Goal: Download file/media: Obtain a digital file from the website

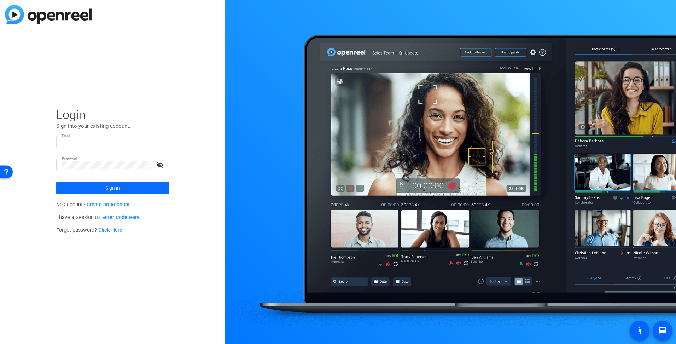
type input "[EMAIL_ADDRESS][DOMAIN_NAME]"
click at [113, 190] on span "Sign in" at bounding box center [112, 188] width 14 height 18
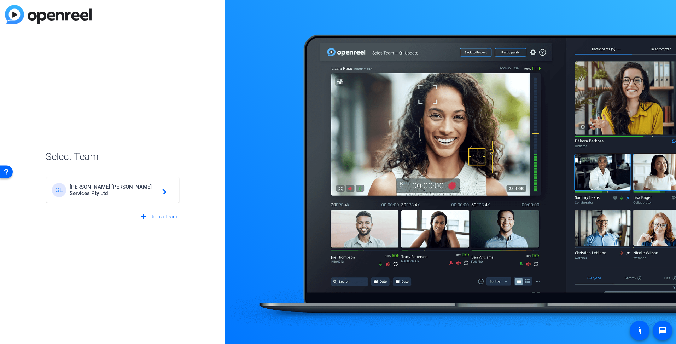
click at [113, 190] on span "[PERSON_NAME] [PERSON_NAME] Services Pty Ltd" at bounding box center [114, 189] width 88 height 13
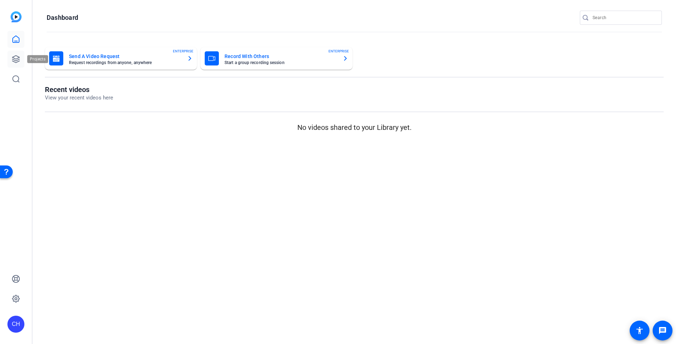
click at [18, 54] on link at bounding box center [15, 59] width 17 height 17
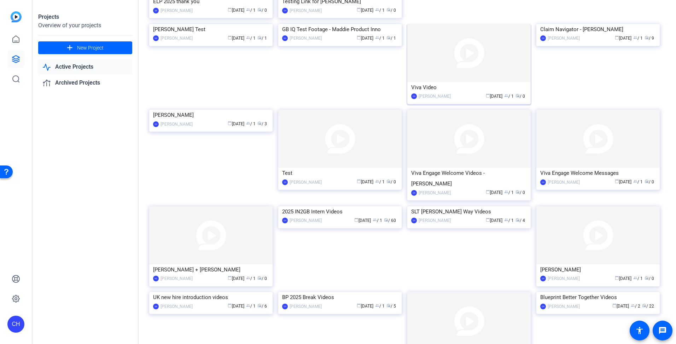
scroll to position [177, 0]
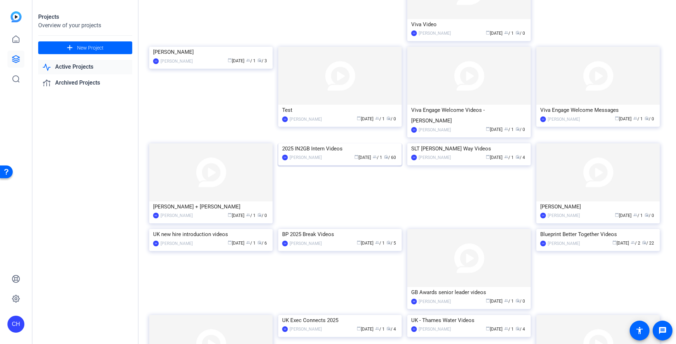
click at [348, 154] on div "2025 IN2GB Intern Videos" at bounding box center [340, 148] width 116 height 11
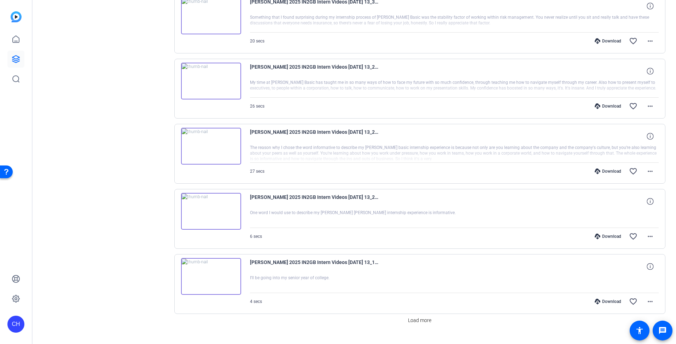
scroll to position [438, 0]
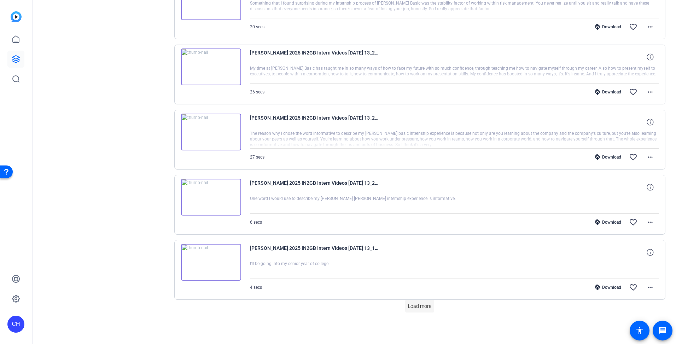
click at [408, 304] on span "Load more" at bounding box center [419, 305] width 23 height 7
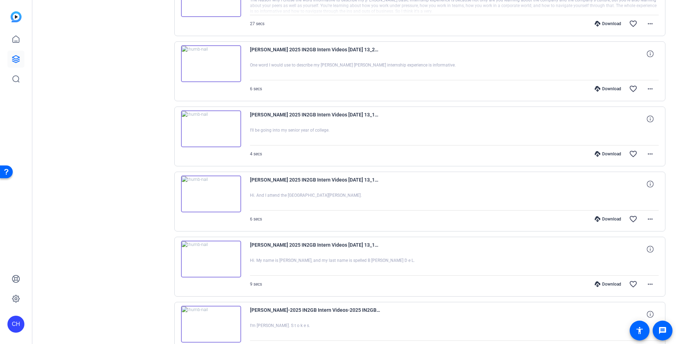
scroll to position [651, 0]
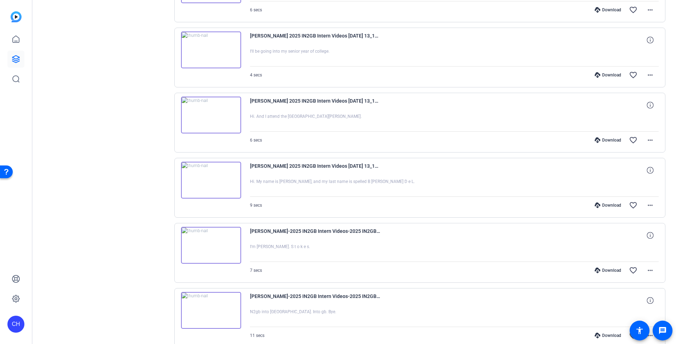
click at [612, 272] on div "Download" at bounding box center [608, 270] width 34 height 6
click at [646, 269] on mat-icon "more_horiz" at bounding box center [650, 270] width 8 height 8
click at [632, 202] on span "Download MP4" at bounding box center [628, 202] width 42 height 8
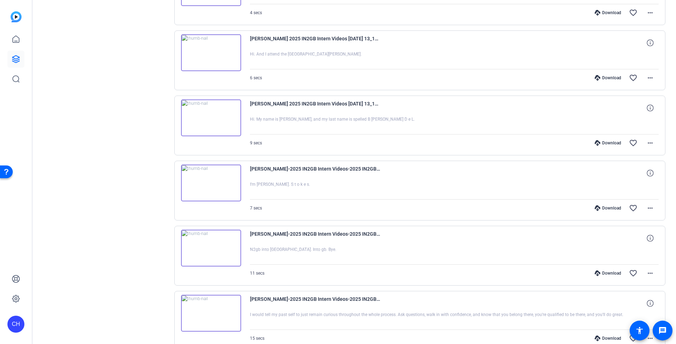
scroll to position [721, 0]
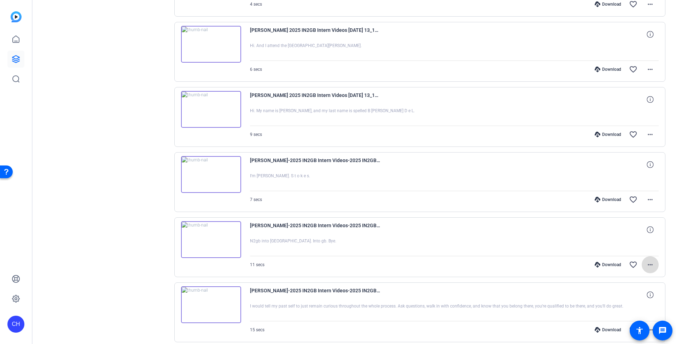
click at [648, 264] on mat-icon "more_horiz" at bounding box center [650, 264] width 8 height 8
click at [631, 200] on span "Download MP4" at bounding box center [628, 197] width 42 height 8
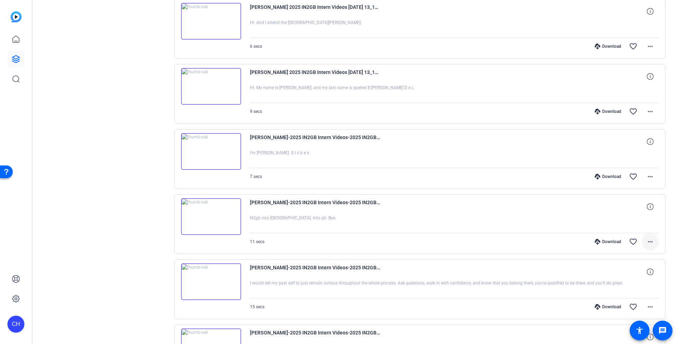
scroll to position [757, 0]
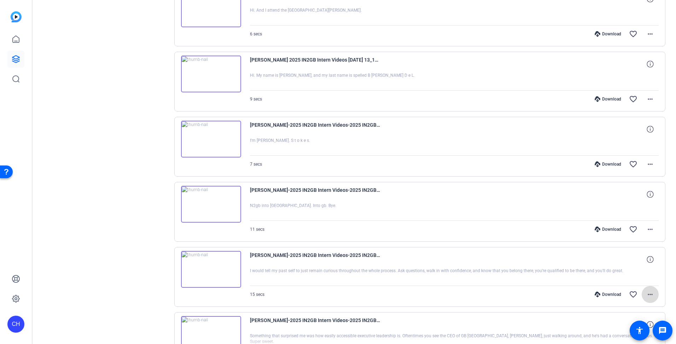
click at [647, 292] on mat-icon "more_horiz" at bounding box center [650, 294] width 8 height 8
click at [633, 227] on span "Download MP4" at bounding box center [628, 226] width 42 height 8
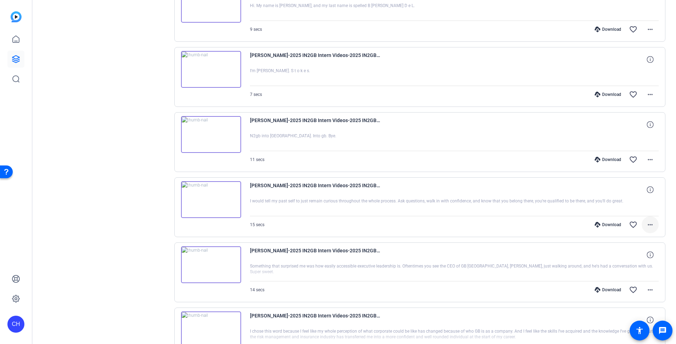
scroll to position [827, 0]
click at [648, 287] on mat-icon "more_horiz" at bounding box center [650, 288] width 8 height 8
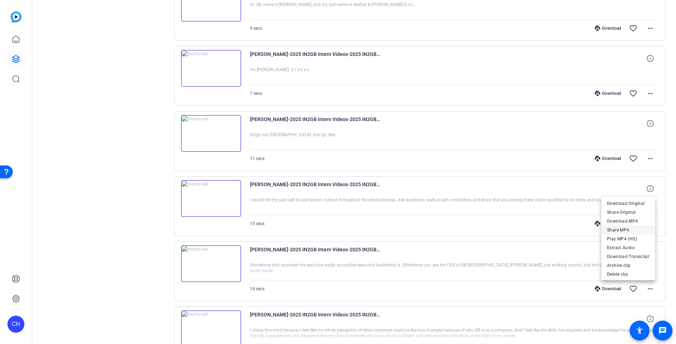
click at [628, 227] on span "Share MP4" at bounding box center [628, 230] width 42 height 8
click at [646, 287] on mat-icon "more_horiz" at bounding box center [650, 288] width 8 height 8
click at [625, 222] on span "Download MP4" at bounding box center [628, 221] width 42 height 8
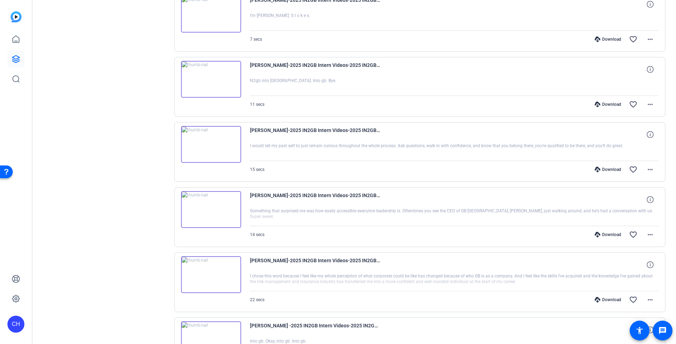
scroll to position [898, 0]
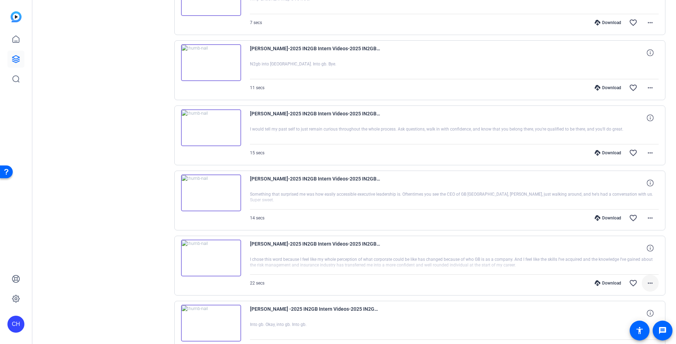
click at [648, 282] on mat-icon "more_horiz" at bounding box center [650, 283] width 8 height 8
click at [636, 217] on span "Download MP4" at bounding box center [628, 215] width 42 height 8
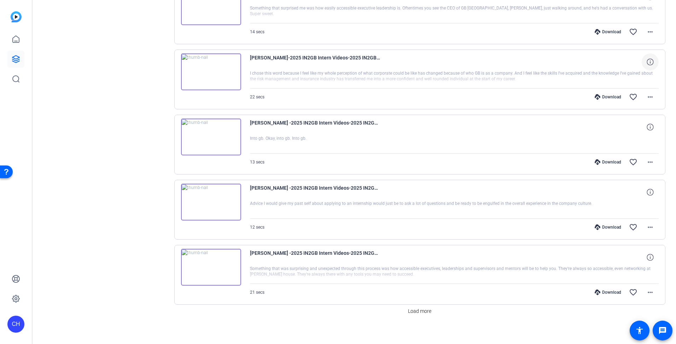
scroll to position [1089, 0]
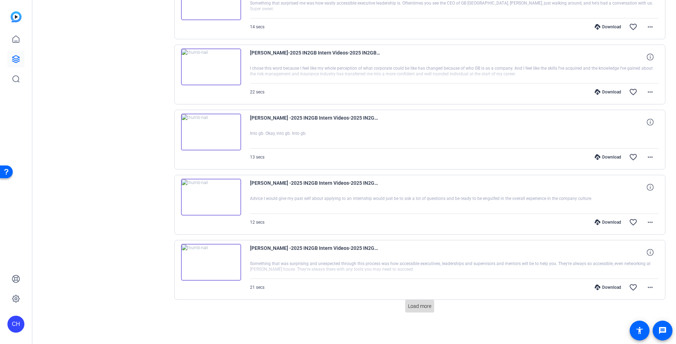
click at [424, 305] on span "Load more" at bounding box center [419, 305] width 23 height 7
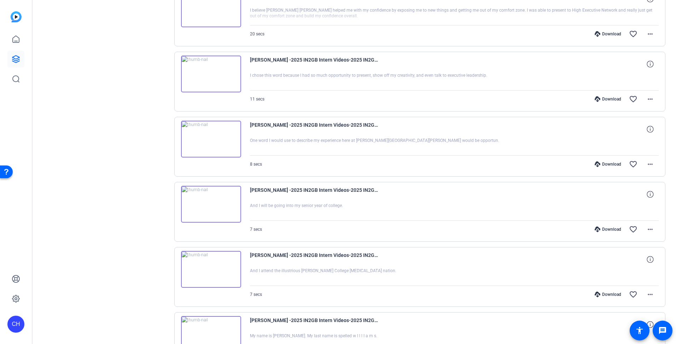
scroll to position [1584, 0]
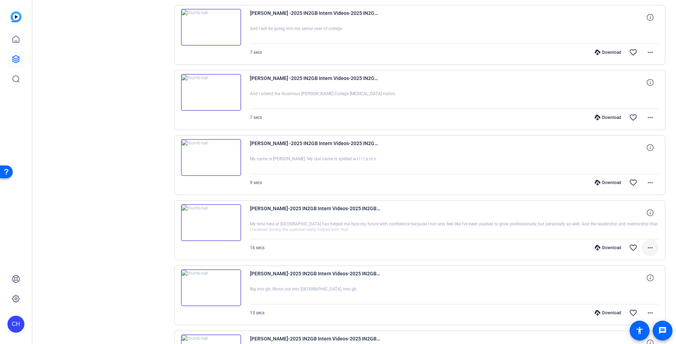
click at [646, 247] on mat-icon "more_horiz" at bounding box center [650, 247] width 8 height 8
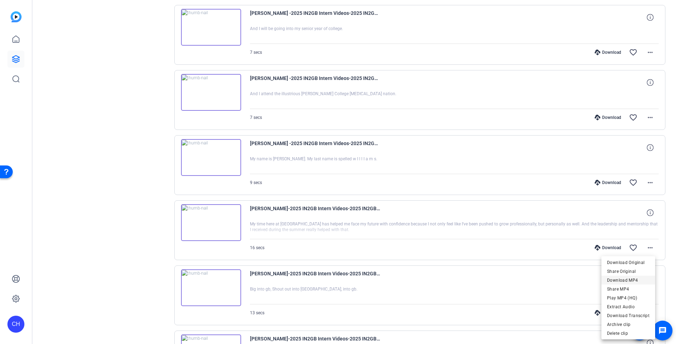
click at [636, 280] on span "Download MP4" at bounding box center [628, 280] width 42 height 8
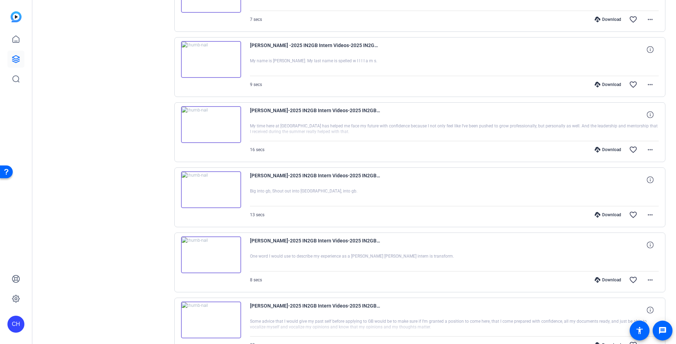
scroll to position [1725, 0]
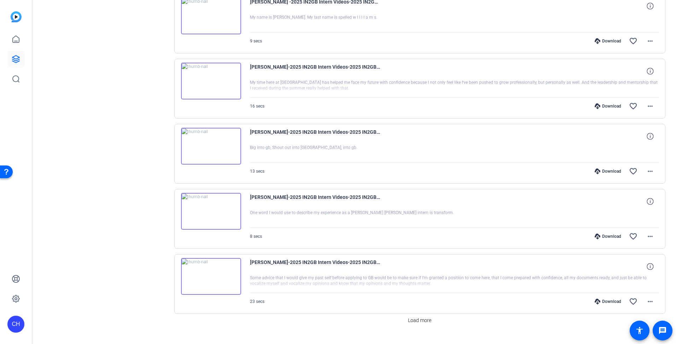
click at [408, 165] on div "Download favorite_border more_horiz" at bounding box center [515, 171] width 286 height 17
click at [646, 171] on mat-icon "more_horiz" at bounding box center [650, 171] width 8 height 8
click at [629, 205] on span "Download MP4" at bounding box center [628, 203] width 42 height 8
click at [489, 239] on div "Download favorite_border more_horiz" at bounding box center [515, 236] width 286 height 17
click at [648, 237] on mat-icon "more_horiz" at bounding box center [650, 236] width 8 height 8
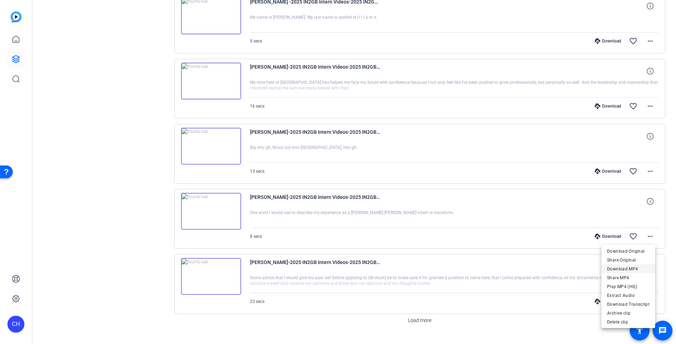
click at [640, 270] on span "Download MP4" at bounding box center [628, 268] width 42 height 8
click at [417, 319] on span "Load more" at bounding box center [419, 319] width 23 height 7
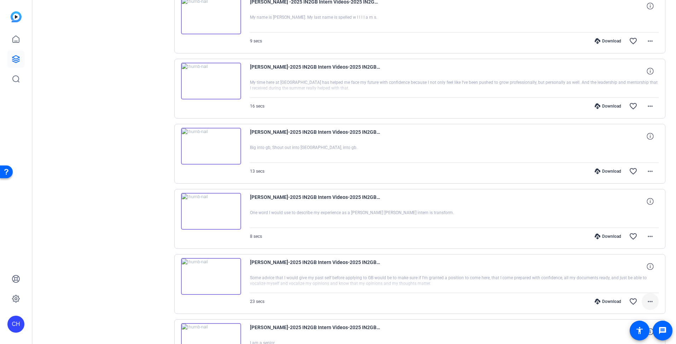
click at [646, 299] on mat-icon "more_horiz" at bounding box center [650, 301] width 8 height 8
click at [633, 235] on span "Download MP4" at bounding box center [628, 233] width 42 height 8
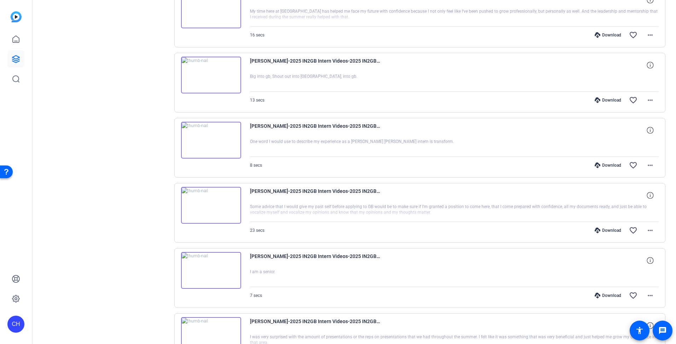
scroll to position [1831, 0]
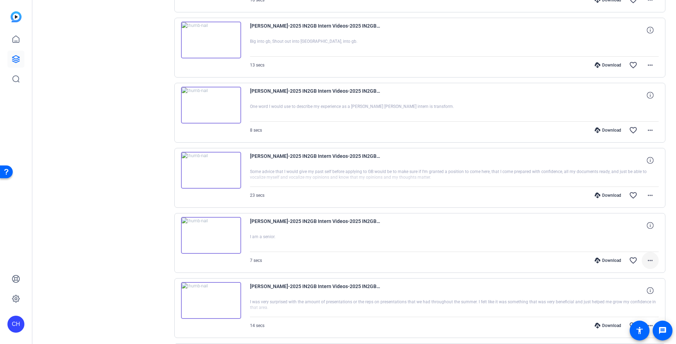
click at [647, 260] on mat-icon "more_horiz" at bounding box center [650, 260] width 8 height 8
click at [628, 193] on span "Download MP4" at bounding box center [628, 192] width 42 height 8
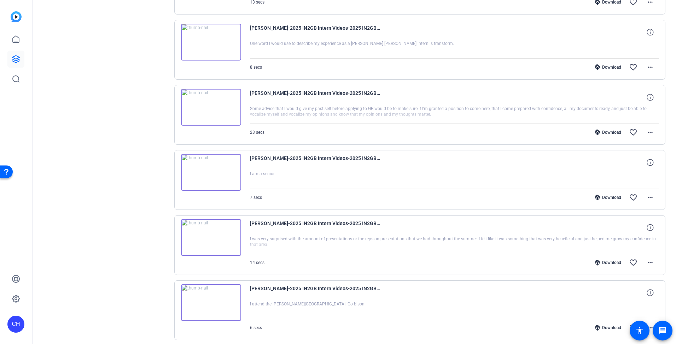
scroll to position [1902, 0]
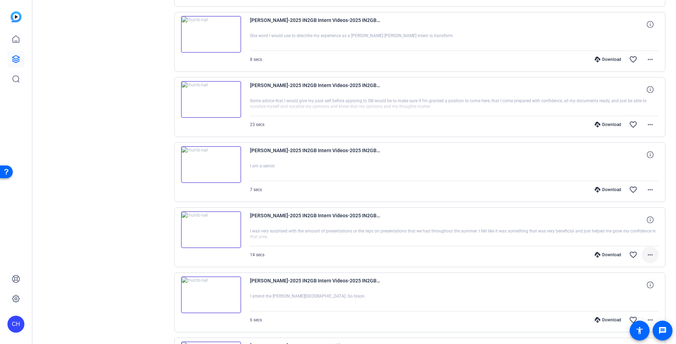
click at [646, 252] on mat-icon "more_horiz" at bounding box center [650, 254] width 8 height 8
click at [636, 189] on span "Download MP4" at bounding box center [628, 187] width 42 height 8
click at [648, 320] on mat-icon "more_horiz" at bounding box center [650, 319] width 8 height 8
click at [630, 254] on span "Download MP4" at bounding box center [628, 252] width 42 height 8
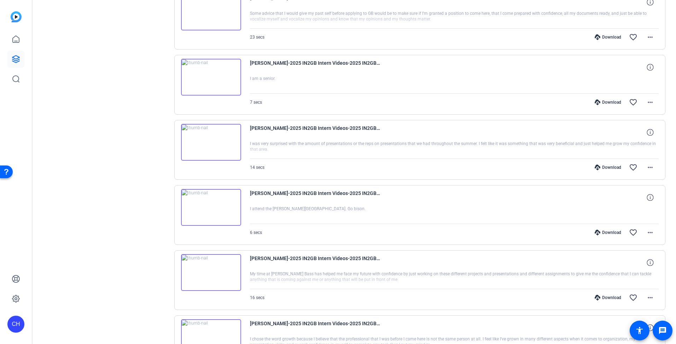
scroll to position [2008, 0]
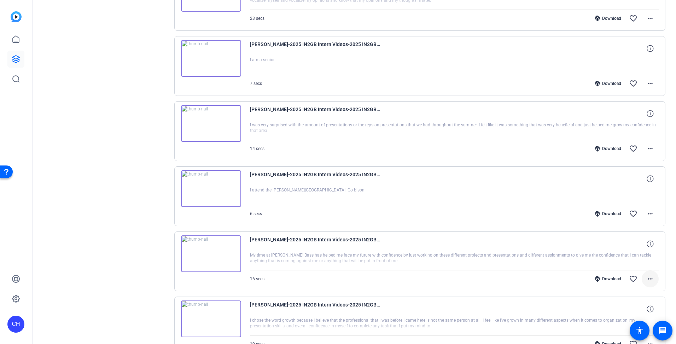
click at [646, 278] on mat-icon "more_horiz" at bounding box center [650, 278] width 8 height 8
click at [636, 212] on span "Download MP4" at bounding box center [628, 211] width 42 height 8
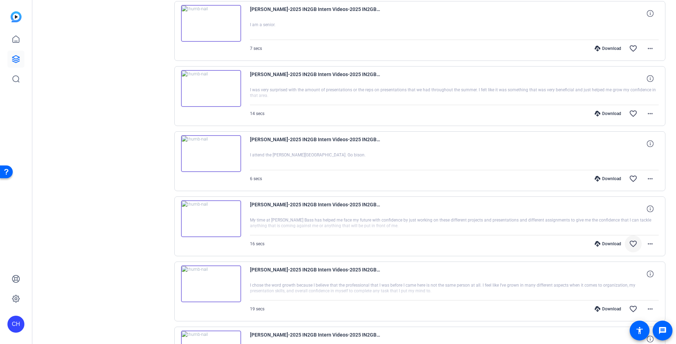
scroll to position [2043, 0]
click at [649, 309] on mat-icon "more_horiz" at bounding box center [650, 308] width 8 height 8
click at [635, 241] on span "Download MP4" at bounding box center [628, 241] width 42 height 8
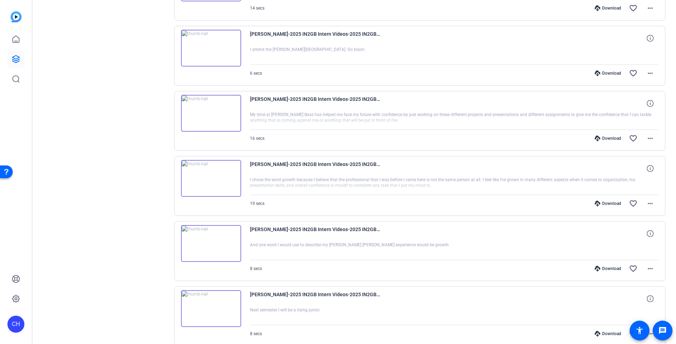
scroll to position [2149, 0]
click at [646, 268] on mat-icon "more_horiz" at bounding box center [650, 267] width 8 height 8
click at [638, 203] on span "Download MP4" at bounding box center [628, 200] width 42 height 8
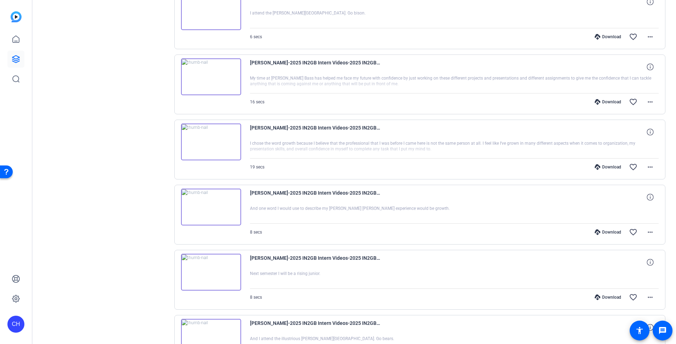
scroll to position [2220, 0]
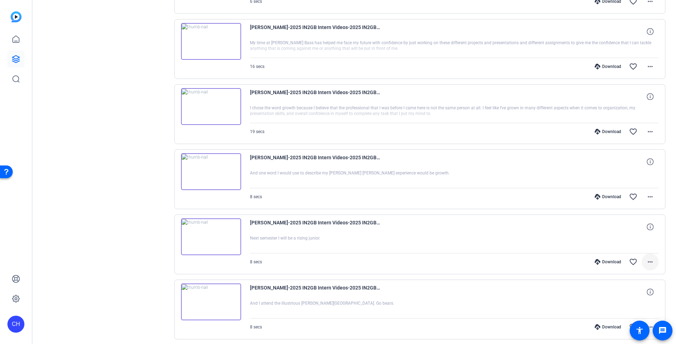
click at [652, 262] on span at bounding box center [650, 261] width 17 height 17
click at [640, 194] on span "Download MP4" at bounding box center [628, 194] width 42 height 8
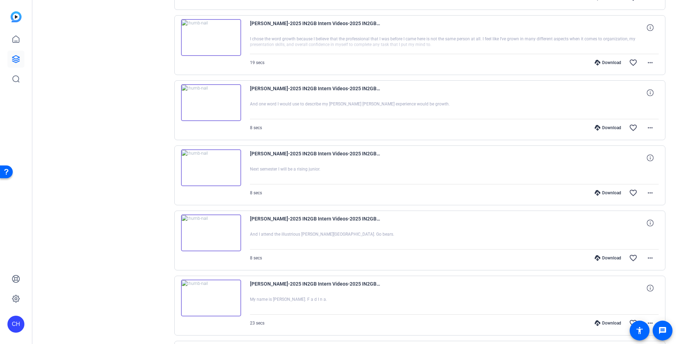
scroll to position [2291, 0]
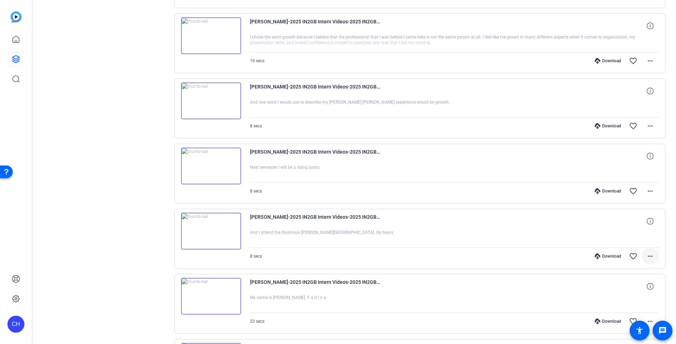
click at [647, 258] on mat-icon "more_horiz" at bounding box center [650, 256] width 8 height 8
click at [629, 189] on span "Download MP4" at bounding box center [628, 188] width 42 height 8
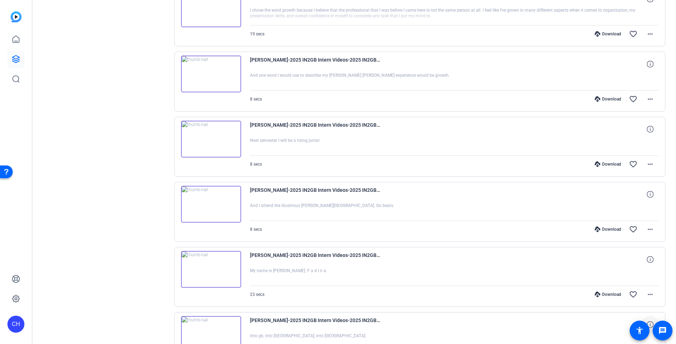
scroll to position [2362, 0]
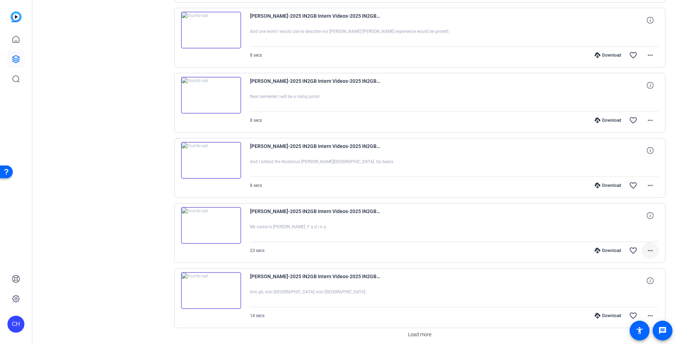
click at [649, 252] on mat-icon "more_horiz" at bounding box center [650, 250] width 8 height 8
click at [636, 283] on span "Download MP4" at bounding box center [628, 283] width 42 height 8
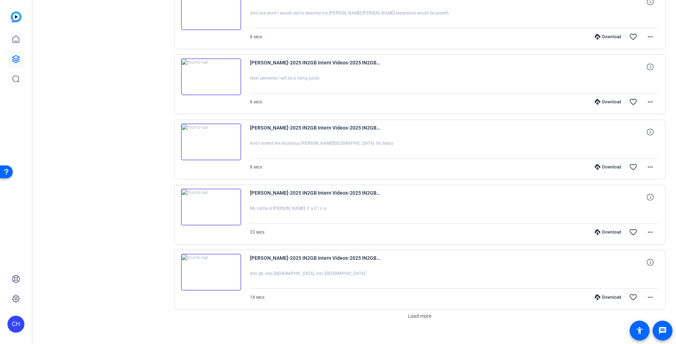
scroll to position [2390, 0]
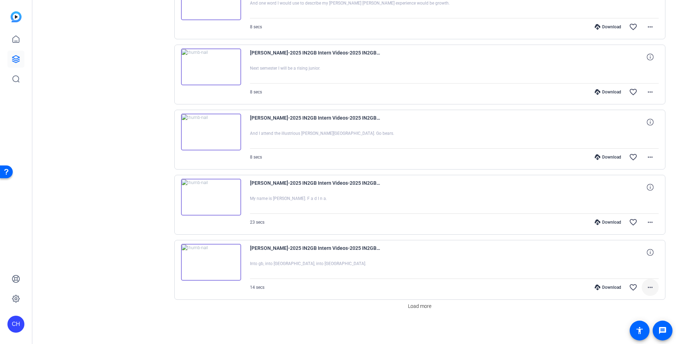
click at [646, 285] on mat-icon "more_horiz" at bounding box center [650, 287] width 8 height 8
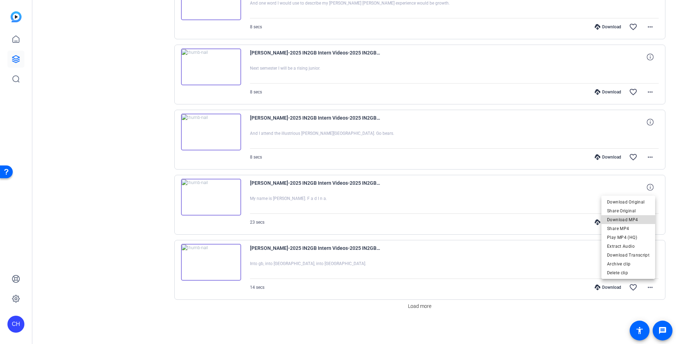
click at [634, 220] on span "Download MP4" at bounding box center [628, 219] width 42 height 8
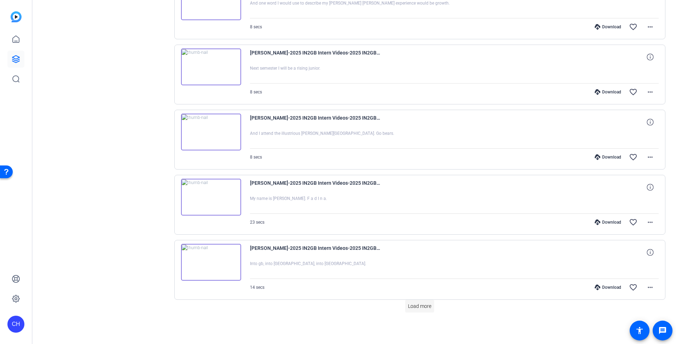
click at [427, 305] on span "Load more" at bounding box center [419, 305] width 23 height 7
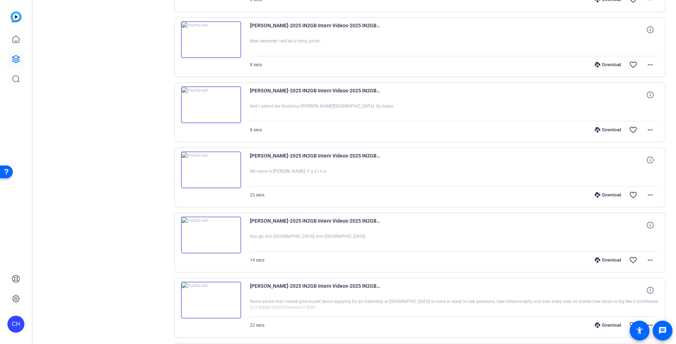
scroll to position [2461, 0]
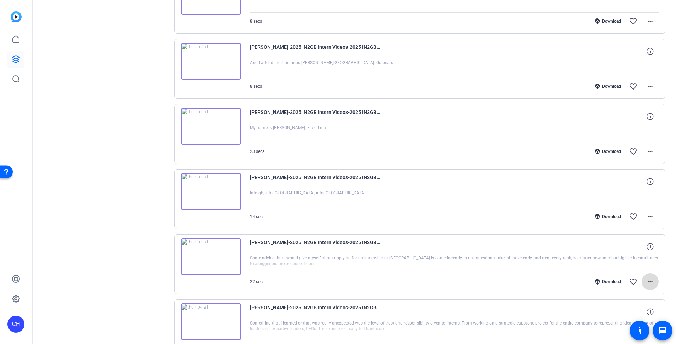
click at [647, 280] on mat-icon "more_horiz" at bounding box center [650, 281] width 8 height 8
click at [628, 214] on span "Download MP4" at bounding box center [628, 214] width 42 height 8
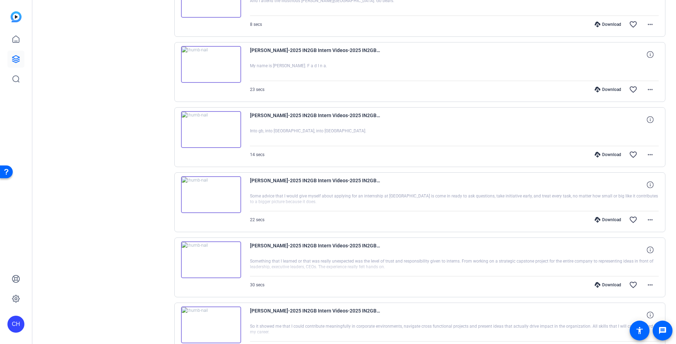
scroll to position [2531, 0]
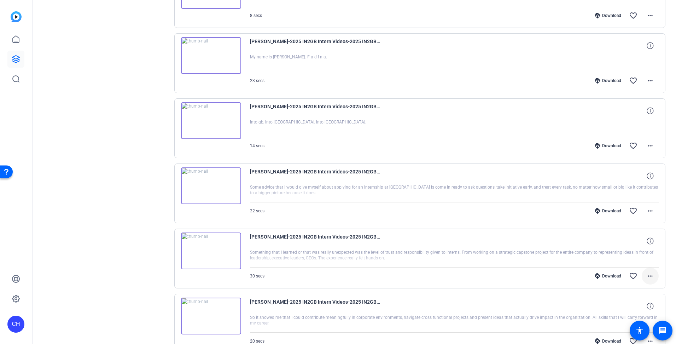
click at [648, 275] on mat-icon "more_horiz" at bounding box center [650, 276] width 8 height 8
click at [629, 206] on span "Download MP4" at bounding box center [628, 208] width 42 height 8
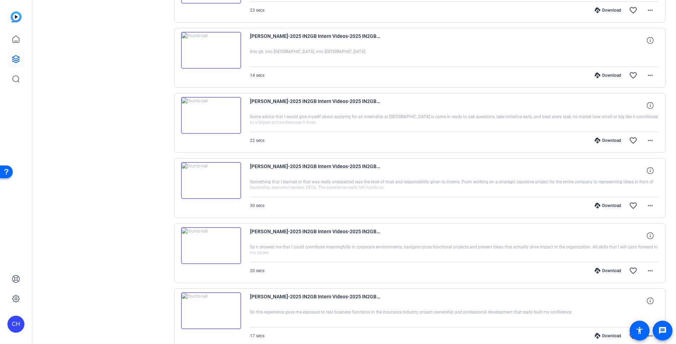
scroll to position [2602, 0]
click at [646, 270] on mat-icon "more_horiz" at bounding box center [650, 270] width 8 height 8
click at [630, 204] on span "Download MP4" at bounding box center [628, 202] width 42 height 8
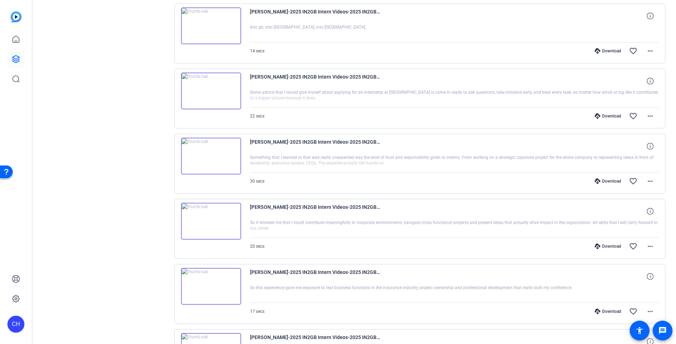
scroll to position [2673, 0]
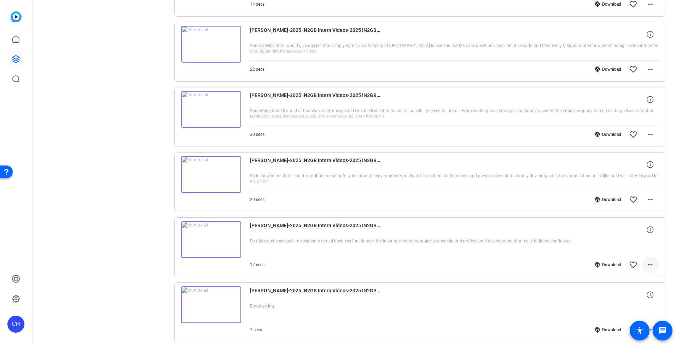
click at [647, 265] on mat-icon "more_horiz" at bounding box center [650, 264] width 8 height 8
click at [630, 195] on span "Download MP4" at bounding box center [628, 197] width 42 height 8
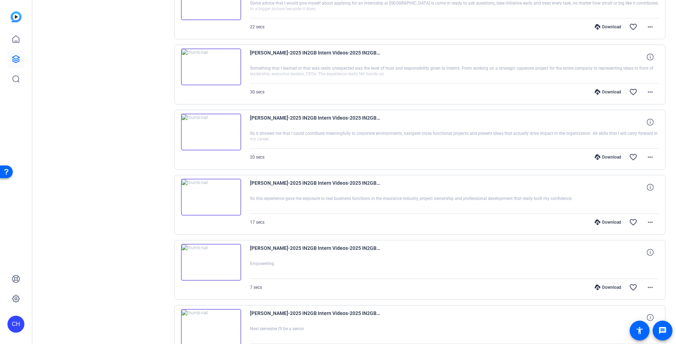
scroll to position [2743, 0]
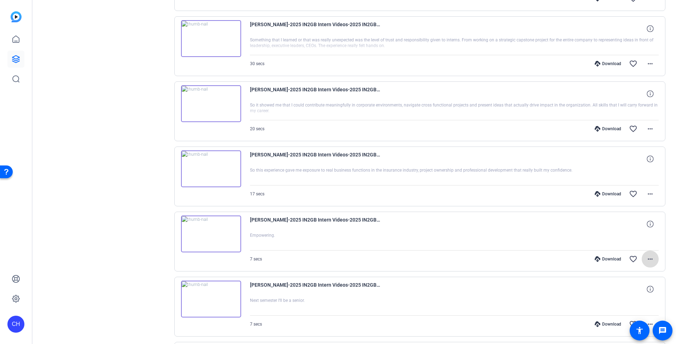
click at [648, 261] on mat-icon "more_horiz" at bounding box center [650, 259] width 8 height 8
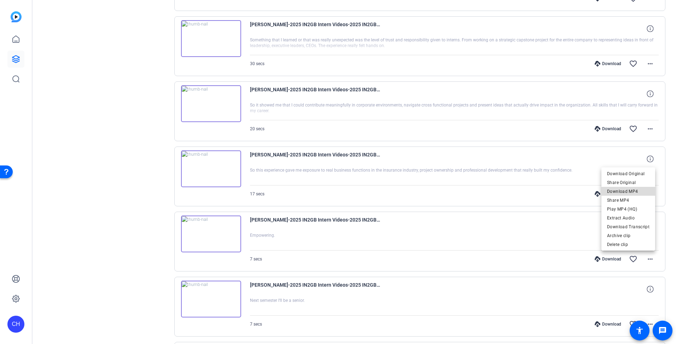
click at [631, 192] on span "Download MP4" at bounding box center [628, 191] width 42 height 8
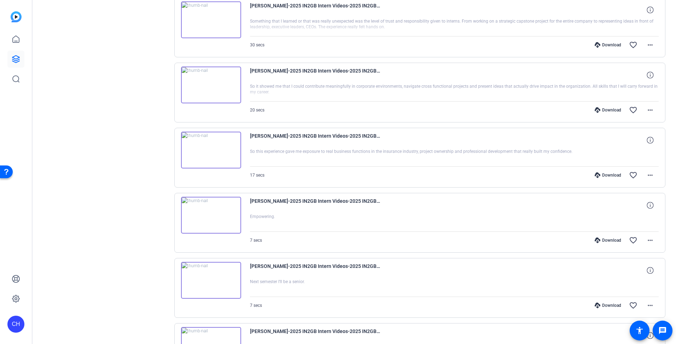
scroll to position [2814, 0]
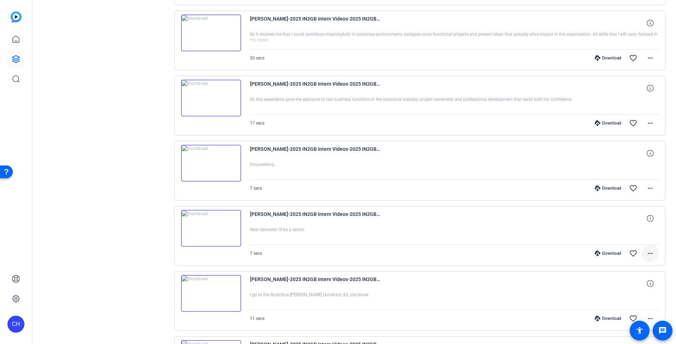
click at [647, 251] on mat-icon "more_horiz" at bounding box center [650, 253] width 8 height 8
click at [629, 184] on span "Download MP4" at bounding box center [628, 185] width 42 height 8
click at [650, 319] on mat-icon "more_horiz" at bounding box center [650, 318] width 8 height 8
click at [630, 251] on span "Download MP4" at bounding box center [628, 250] width 42 height 8
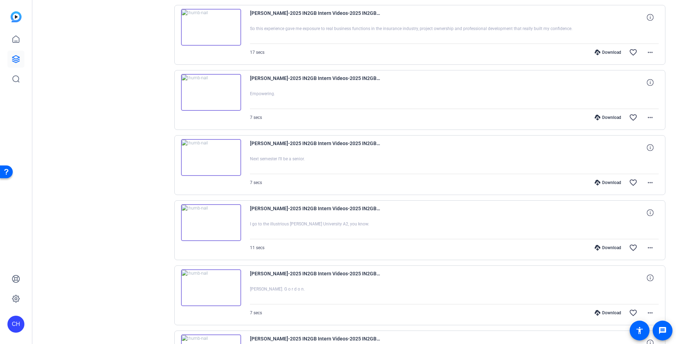
scroll to position [2920, 0]
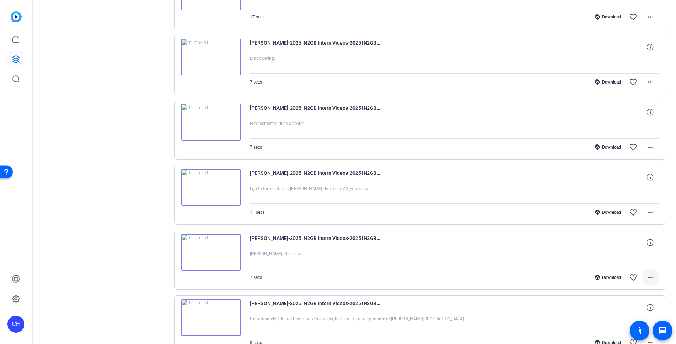
click at [646, 277] on mat-icon "more_horiz" at bounding box center [650, 277] width 8 height 8
click at [627, 210] on span "Download MP4" at bounding box center [628, 209] width 42 height 8
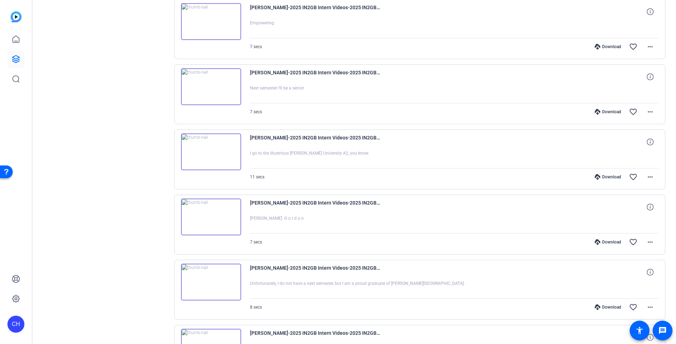
scroll to position [2991, 0]
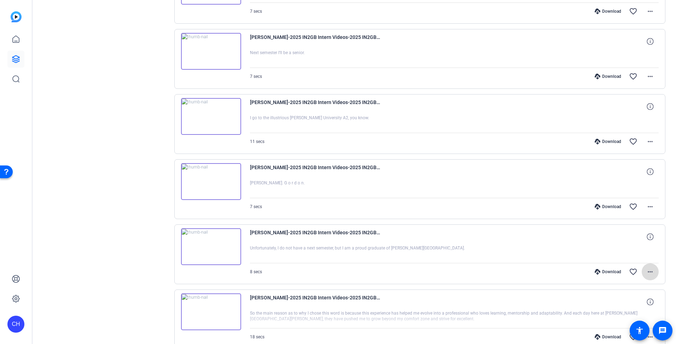
click at [646, 272] on mat-icon "more_horiz" at bounding box center [650, 271] width 8 height 8
click at [634, 205] on span "Download MP4" at bounding box center [628, 204] width 42 height 8
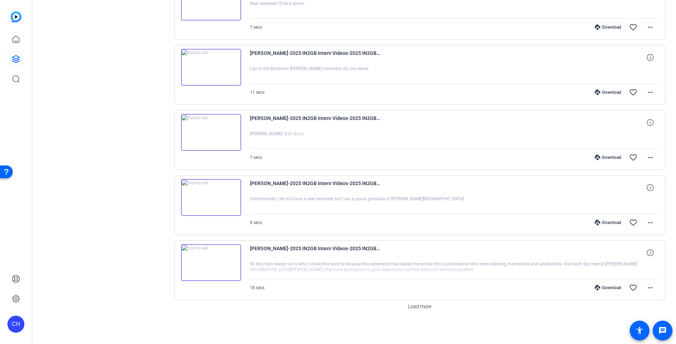
scroll to position [3040, 0]
click at [646, 286] on mat-icon "more_horiz" at bounding box center [650, 287] width 8 height 8
click at [631, 218] on span "Download MP4" at bounding box center [628, 219] width 42 height 8
click at [427, 308] on span "Load more" at bounding box center [419, 305] width 23 height 7
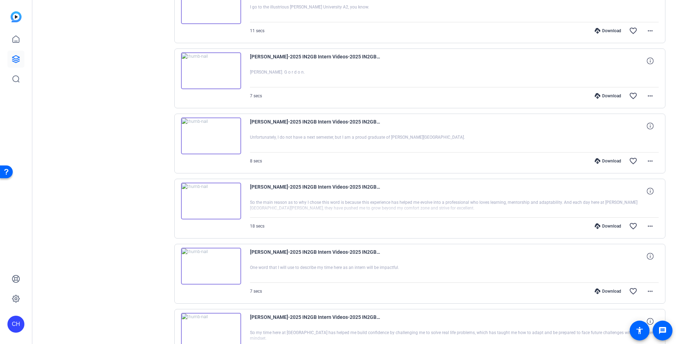
scroll to position [3146, 0]
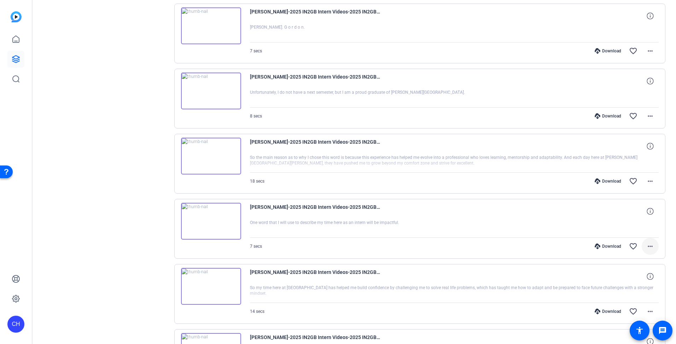
click at [646, 247] on mat-icon "more_horiz" at bounding box center [650, 246] width 8 height 8
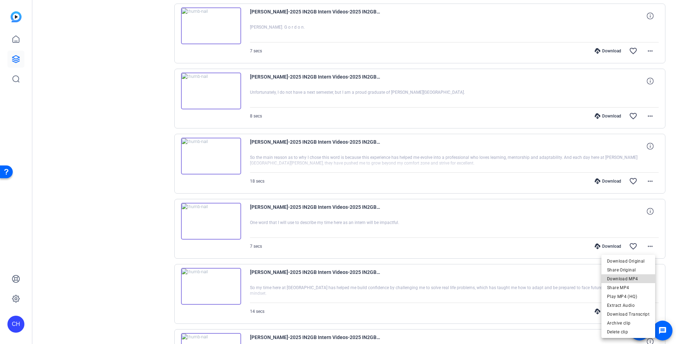
click at [636, 279] on span "Download MP4" at bounding box center [628, 278] width 42 height 8
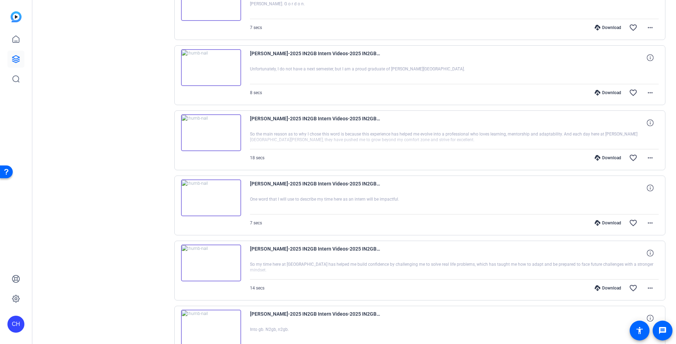
scroll to position [3182, 0]
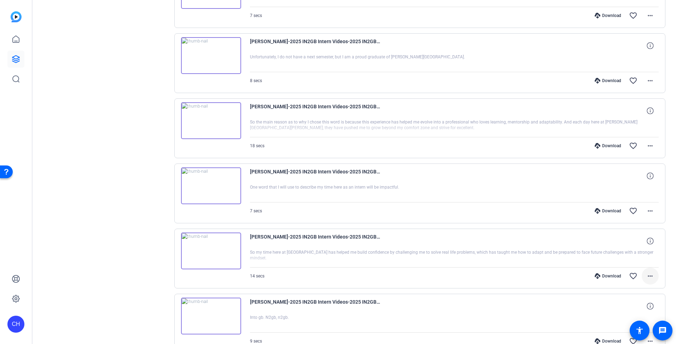
click at [646, 273] on mat-icon "more_horiz" at bounding box center [650, 276] width 8 height 8
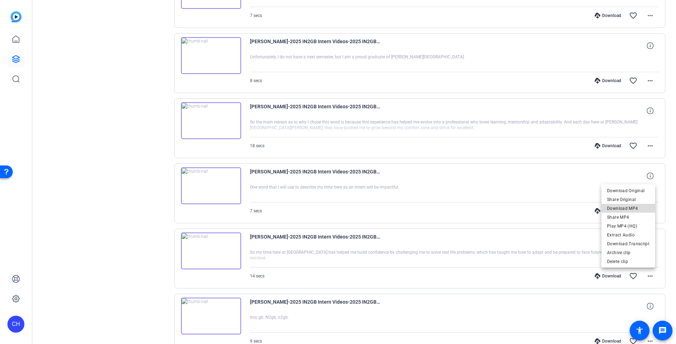
click at [630, 206] on span "Download MP4" at bounding box center [628, 208] width 42 height 8
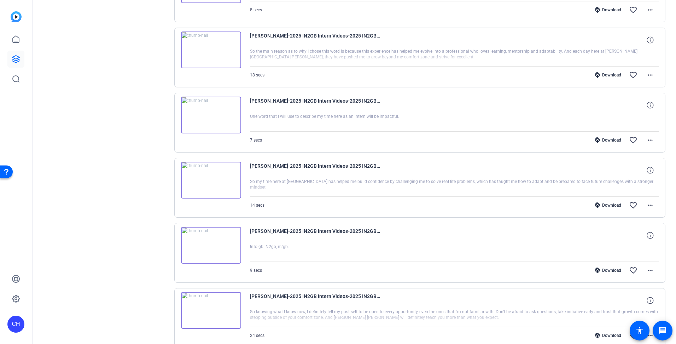
scroll to position [3288, 0]
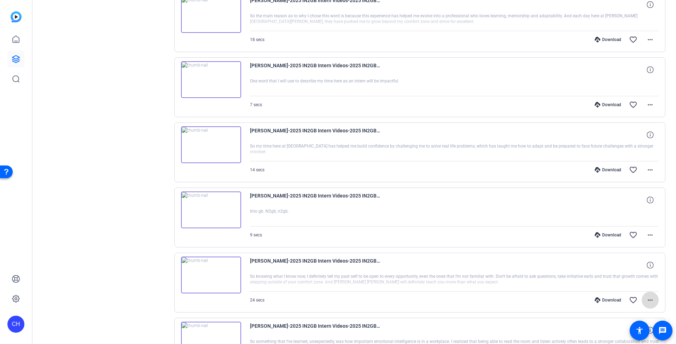
click at [647, 298] on mat-icon "more_horiz" at bounding box center [650, 300] width 8 height 8
click at [631, 231] on span "Download MP4" at bounding box center [628, 232] width 42 height 8
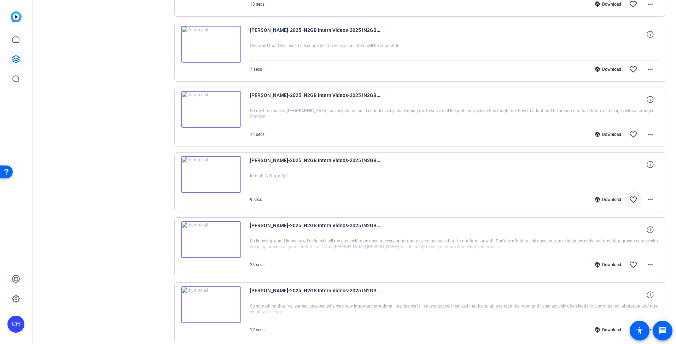
scroll to position [3394, 0]
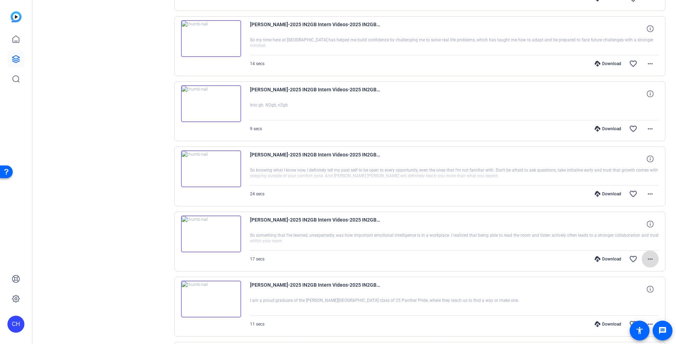
click at [646, 261] on mat-icon "more_horiz" at bounding box center [650, 259] width 8 height 8
click at [628, 194] on span "Download MP4" at bounding box center [628, 191] width 42 height 8
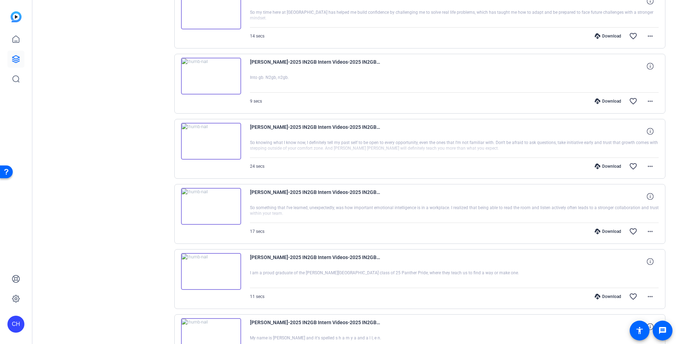
scroll to position [3429, 0]
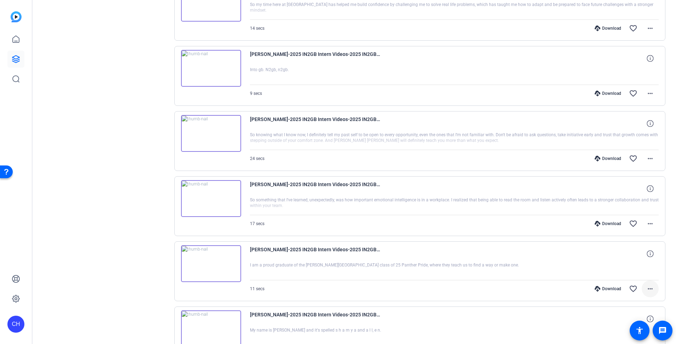
click at [646, 288] on mat-icon "more_horiz" at bounding box center [650, 288] width 8 height 8
click at [628, 218] on span "Download MP4" at bounding box center [628, 221] width 42 height 8
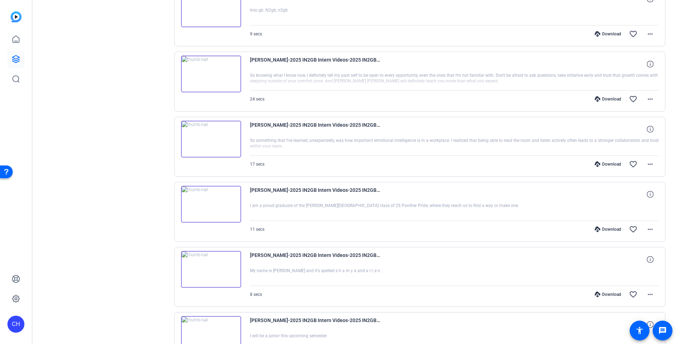
scroll to position [3500, 0]
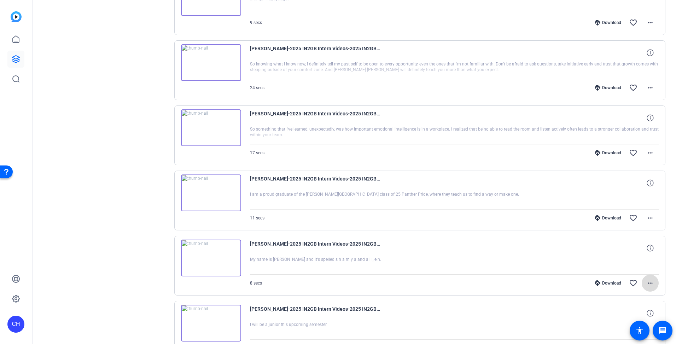
click at [650, 280] on mat-icon "more_horiz" at bounding box center [650, 283] width 8 height 8
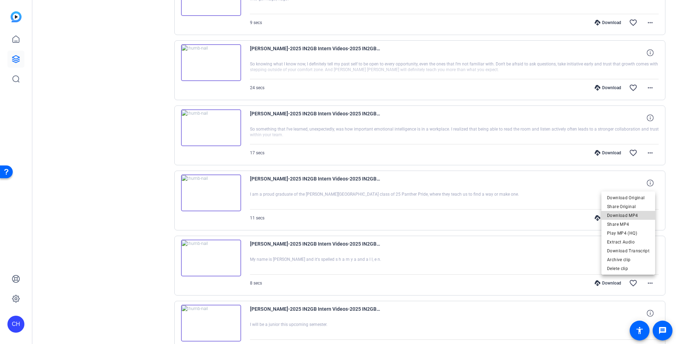
click at [634, 213] on span "Download MP4" at bounding box center [628, 215] width 42 height 8
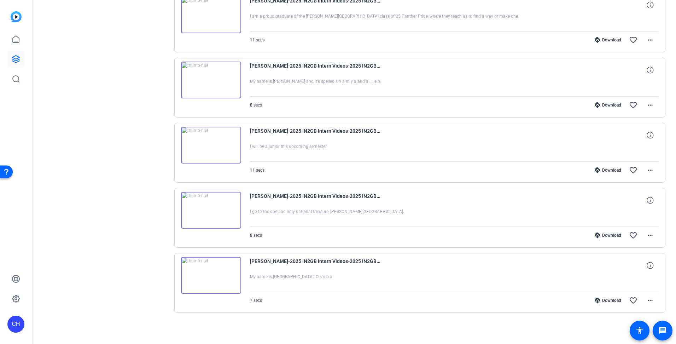
scroll to position [3678, 0]
